Goal: Task Accomplishment & Management: Complete application form

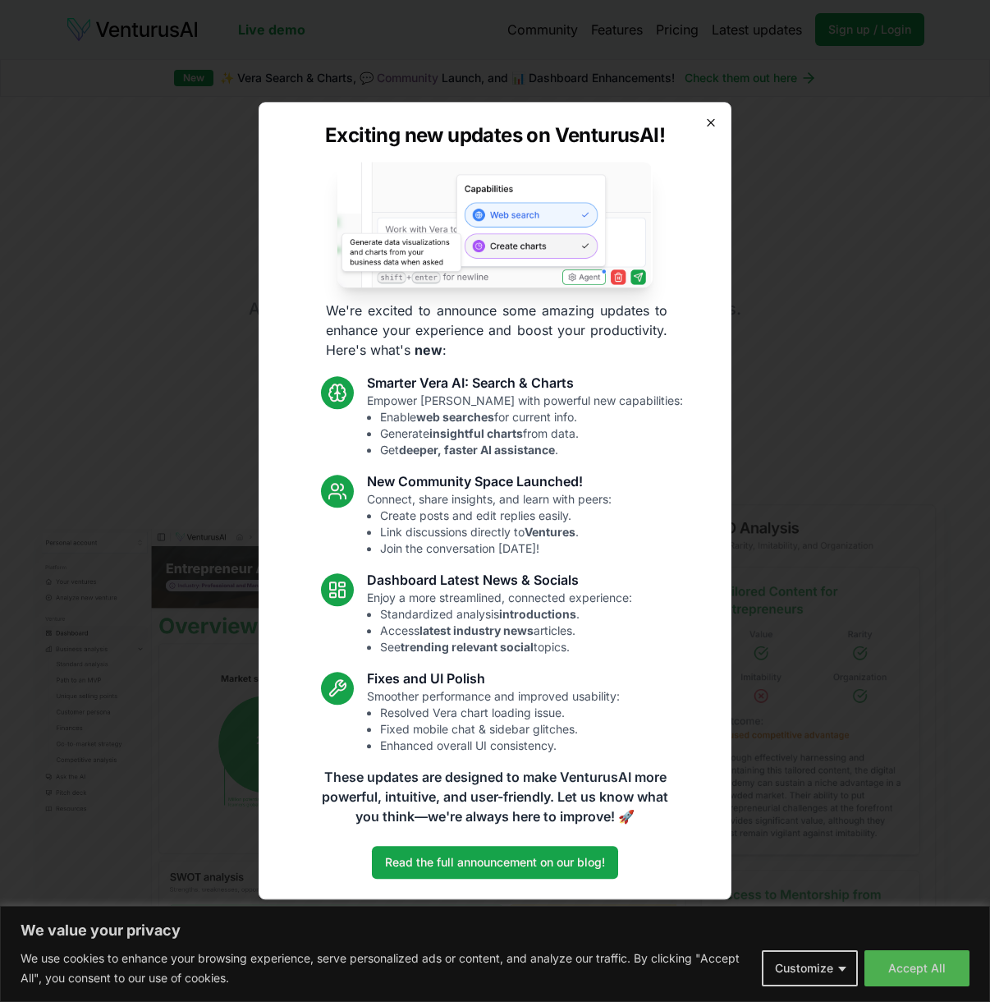
click at [707, 122] on icon "button" at bounding box center [711, 122] width 13 height 13
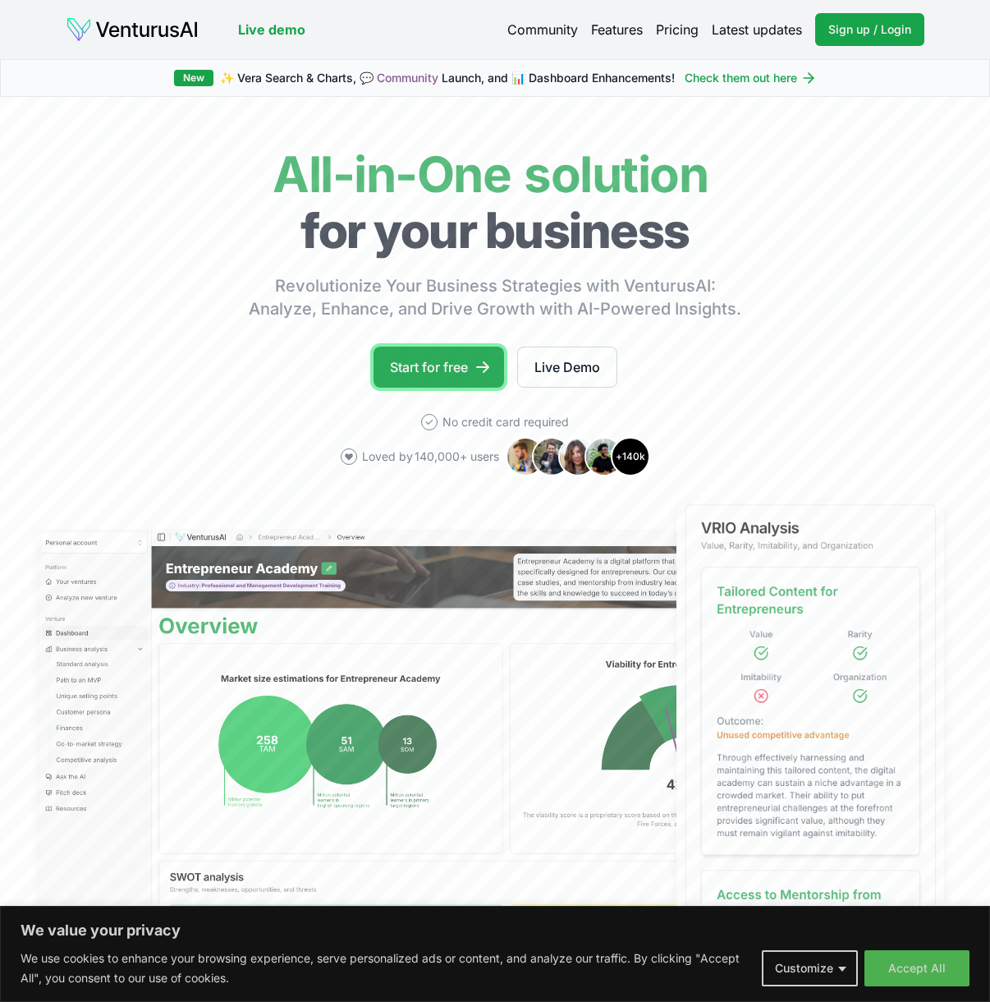
click at [458, 369] on link "Start for free" at bounding box center [439, 367] width 131 height 41
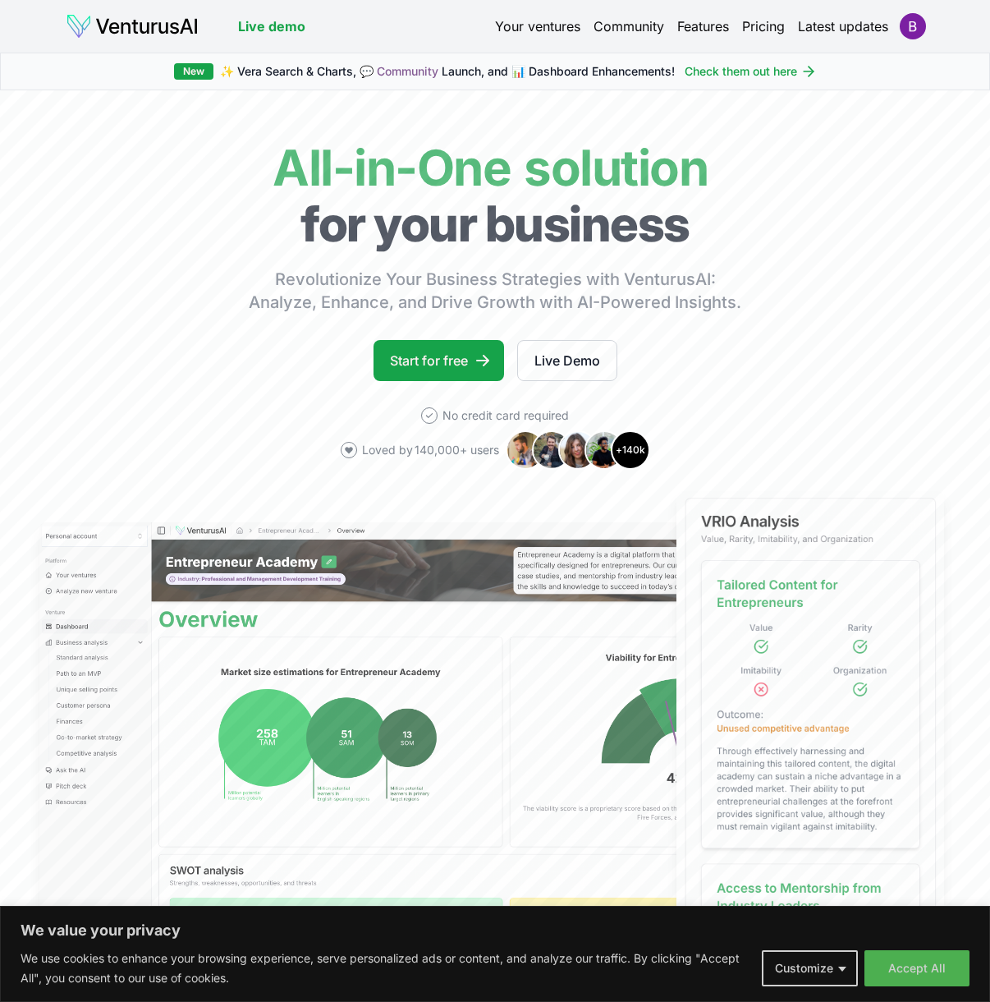
click at [934, 972] on button "Accept All" at bounding box center [917, 968] width 105 height 36
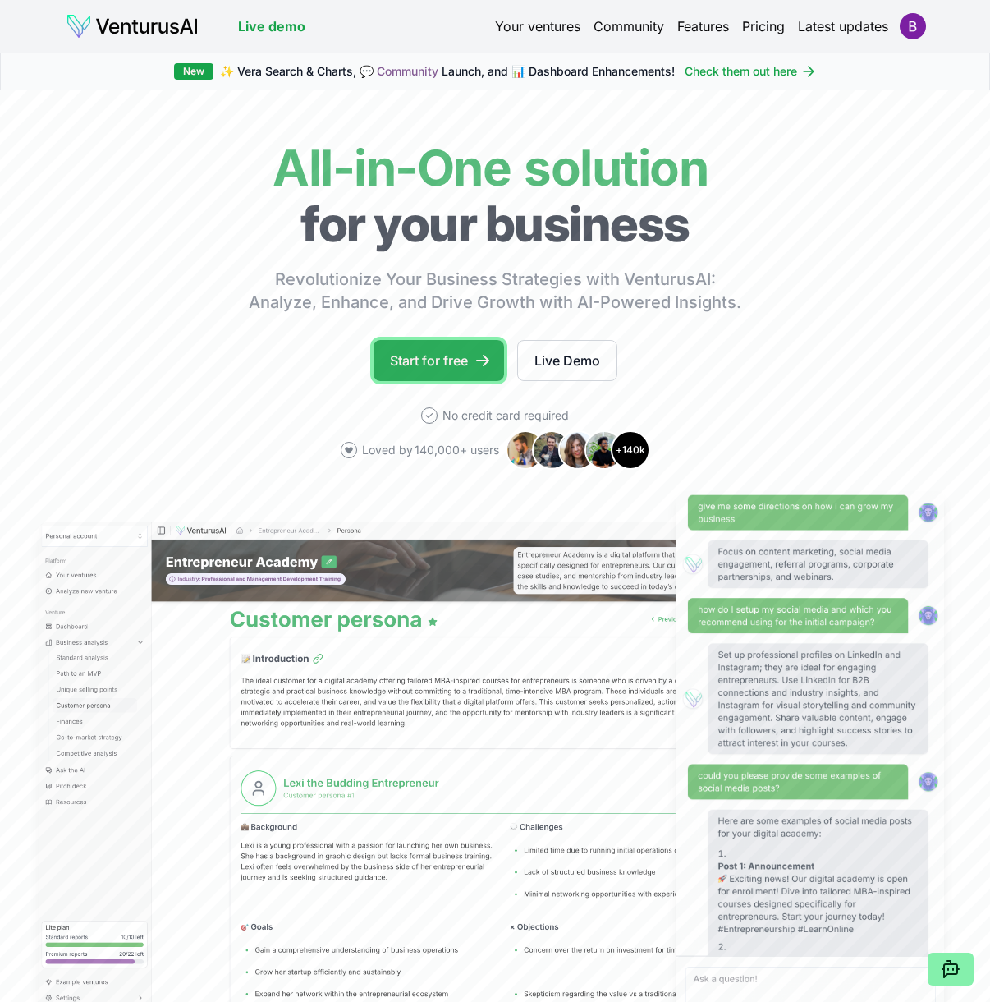
click at [431, 357] on link "Start for free" at bounding box center [439, 360] width 131 height 41
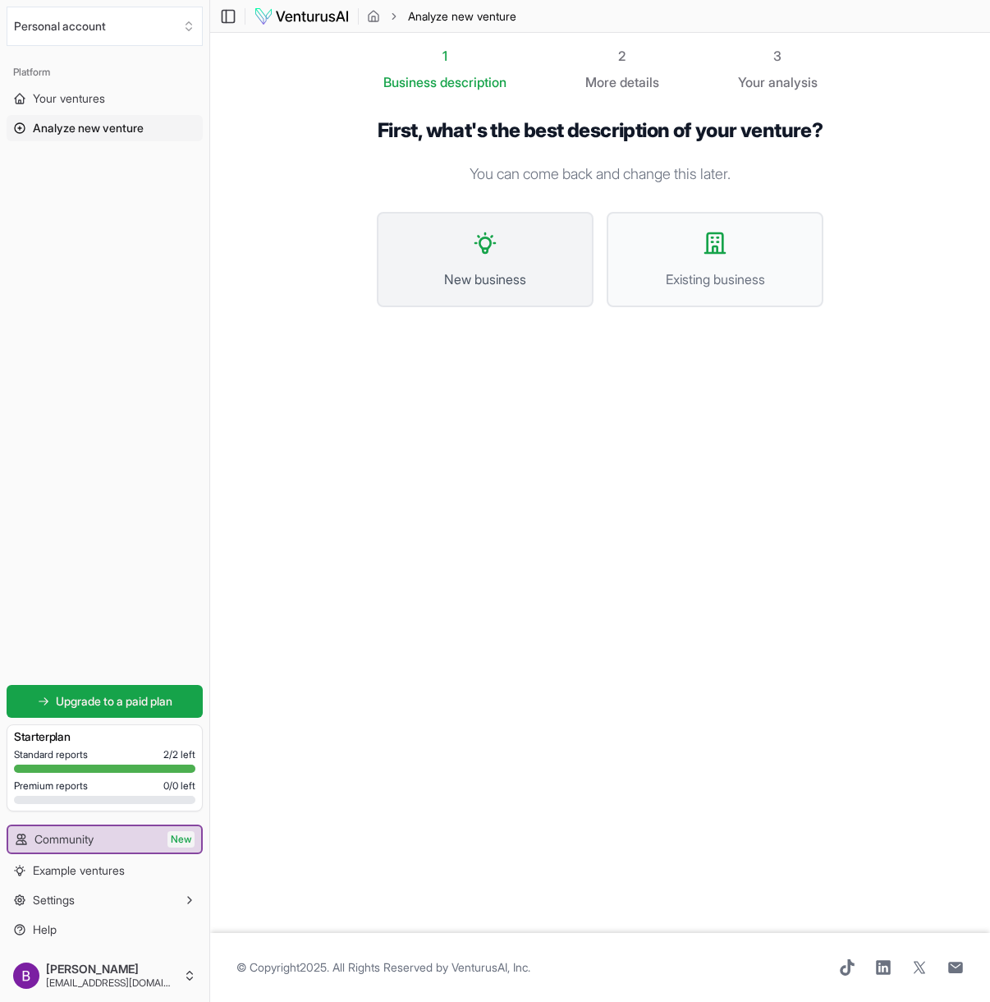
click at [506, 289] on span "New business" at bounding box center [485, 279] width 181 height 20
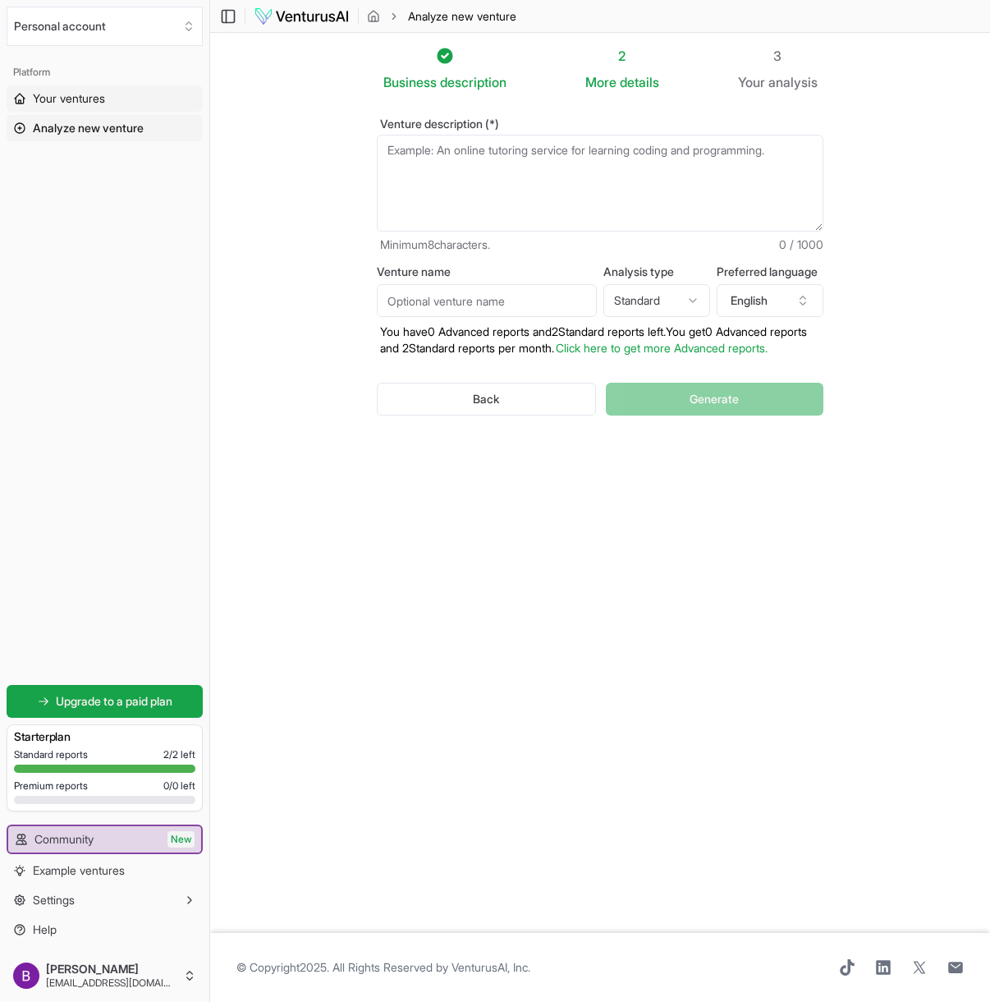
click at [70, 96] on span "Your ventures" at bounding box center [69, 98] width 72 height 16
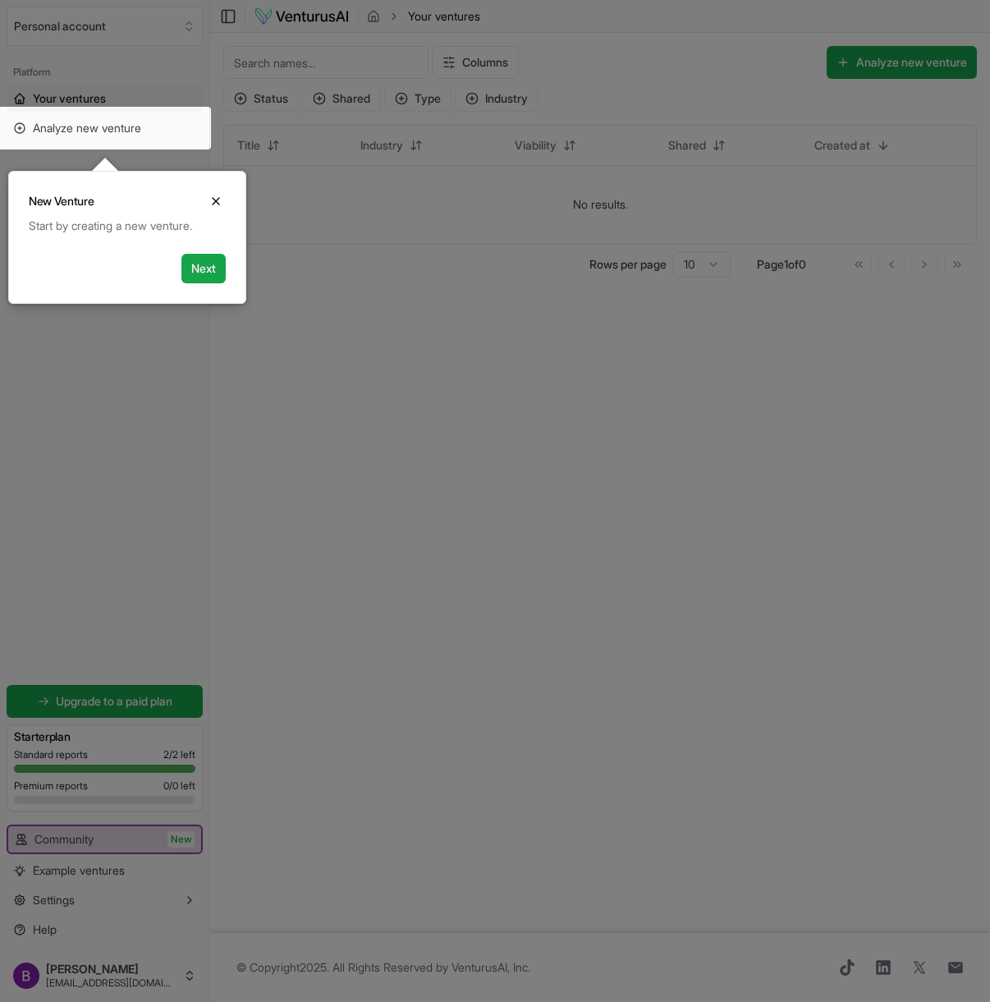
click at [214, 202] on icon "Close" at bounding box center [216, 201] width 7 height 7
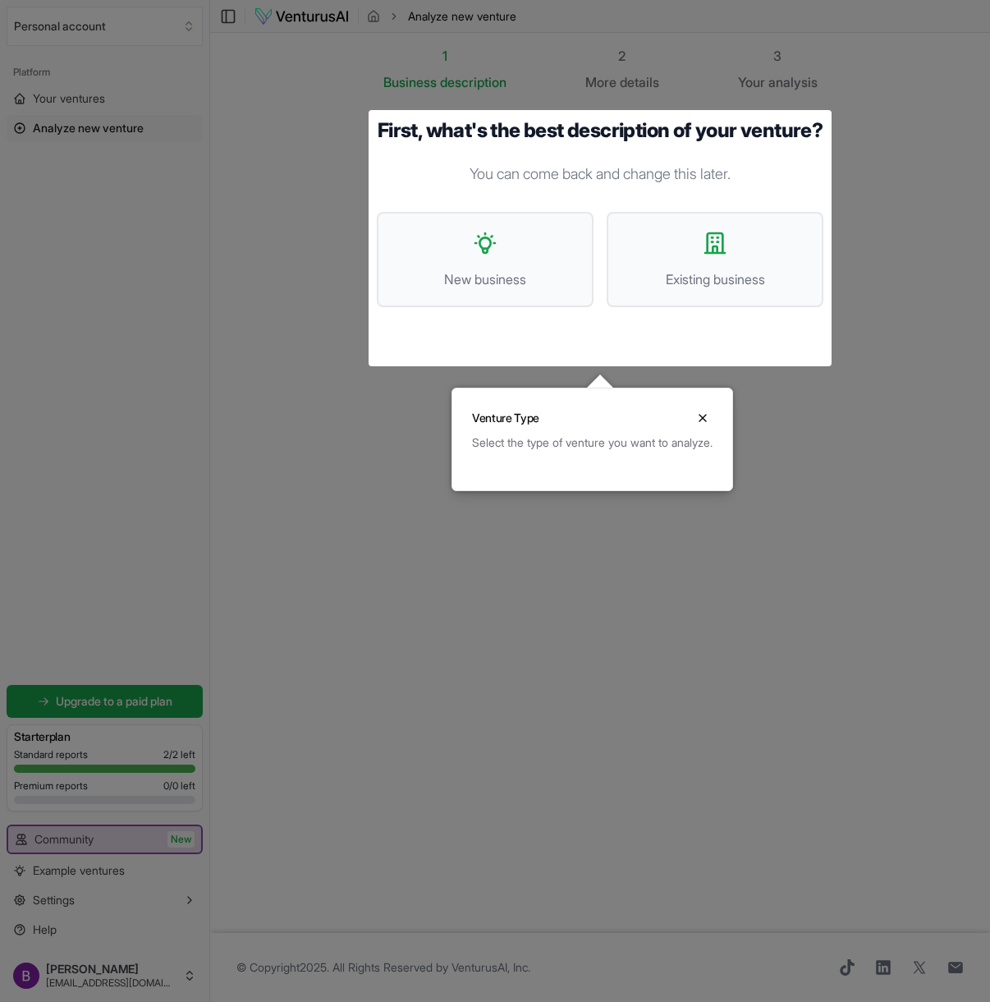
click at [84, 132] on div at bounding box center [495, 501] width 990 height 1002
click at [725, 290] on button "Existing business" at bounding box center [715, 259] width 217 height 95
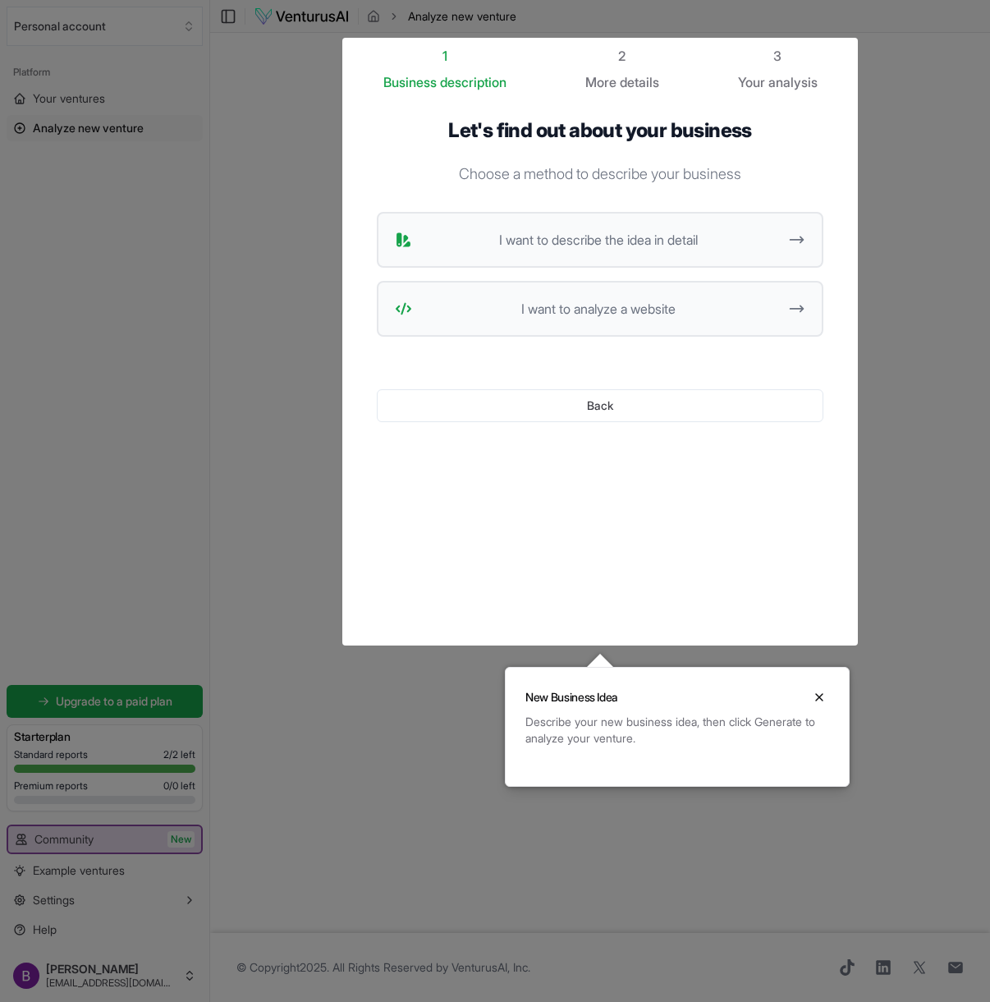
click at [167, 177] on div at bounding box center [495, 501] width 990 height 1002
